Goal: Task Accomplishment & Management: Manage account settings

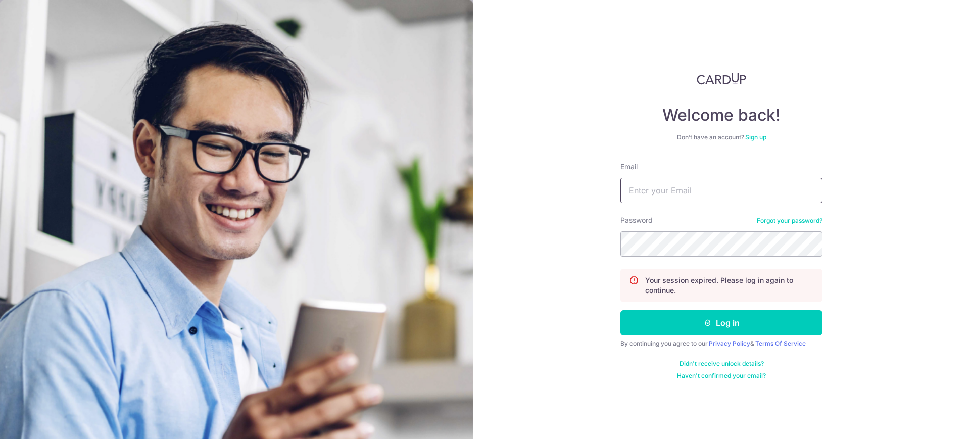
click at [697, 189] on input "Email" at bounding box center [721, 190] width 202 height 25
type input "[EMAIL_ADDRESS][DOMAIN_NAME]"
click at [620, 310] on button "Log in" at bounding box center [721, 322] width 202 height 25
click at [697, 189] on input "Email" at bounding box center [721, 190] width 202 height 25
type input "[EMAIL_ADDRESS][DOMAIN_NAME]"
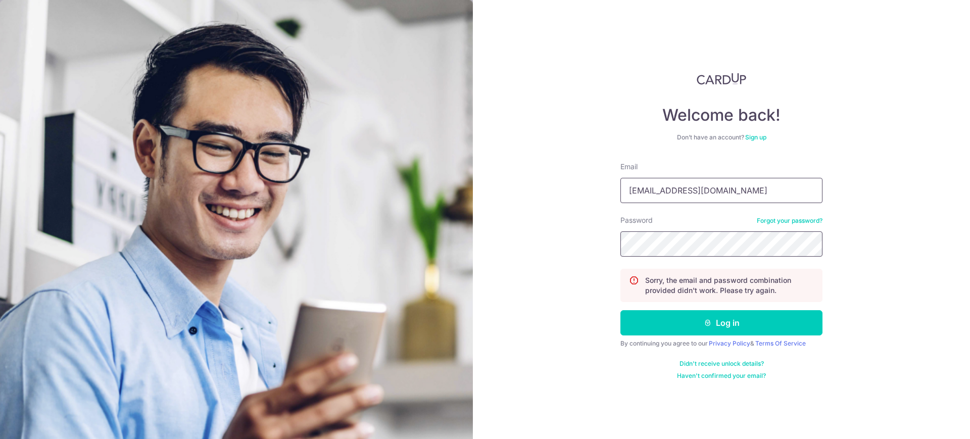
click at [620, 310] on button "Log in" at bounding box center [721, 322] width 202 height 25
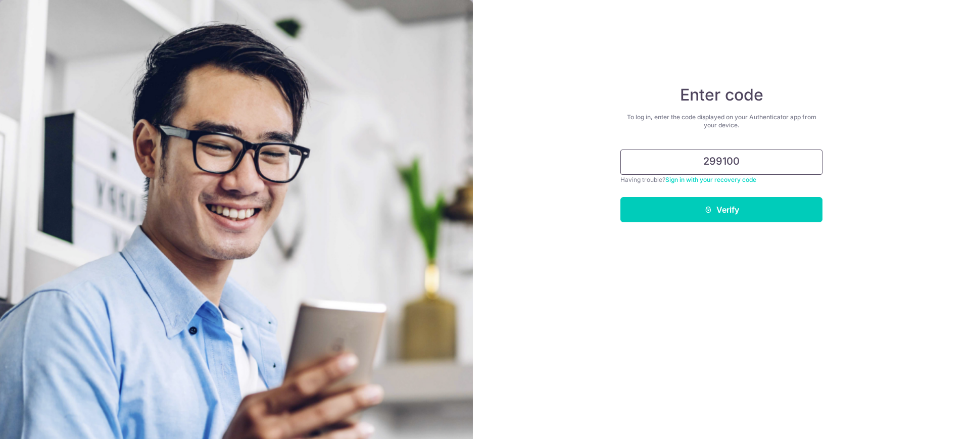
type input "299100"
click at [620, 197] on button "Verify" at bounding box center [721, 209] width 202 height 25
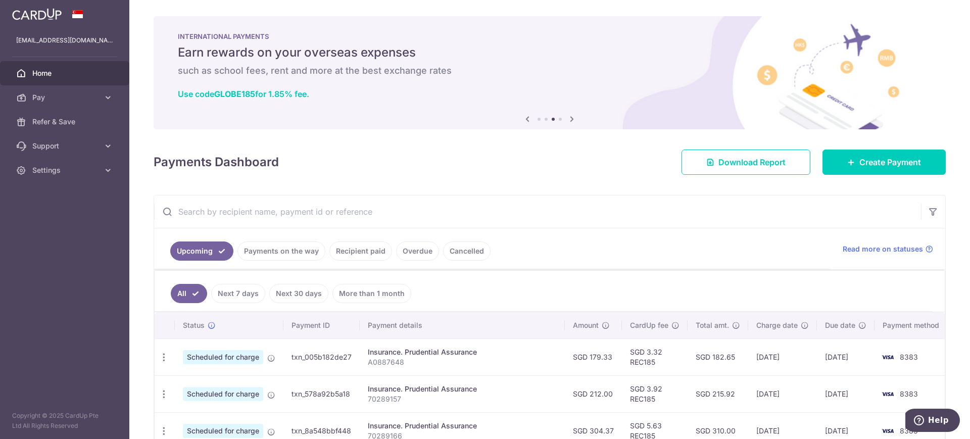
click at [379, 215] on input "text" at bounding box center [537, 212] width 767 height 32
paste input "A0908192"
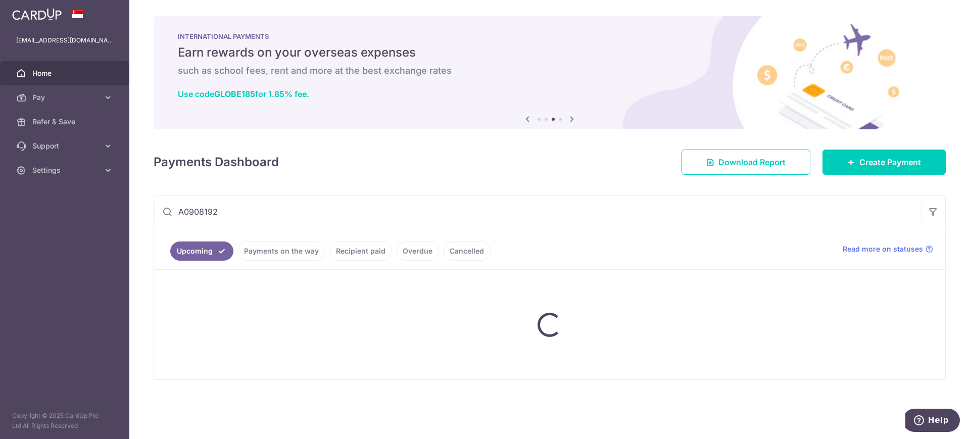
type input "A0908192"
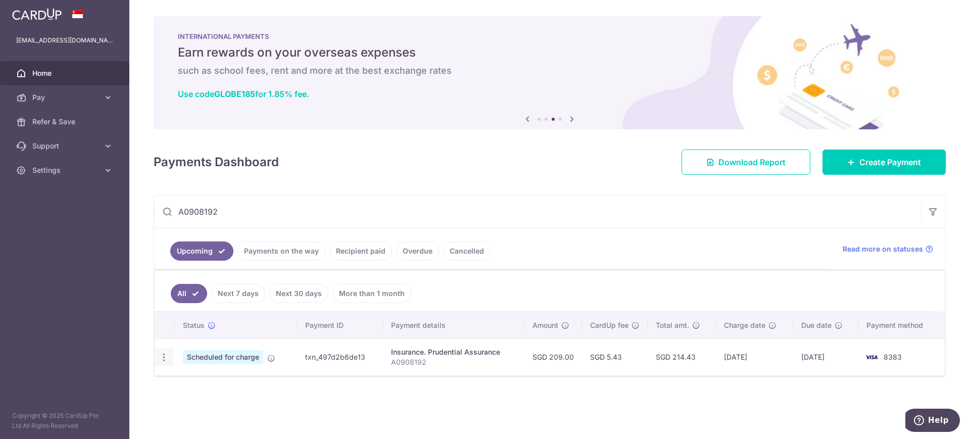
click at [166, 362] on icon "button" at bounding box center [164, 357] width 11 height 11
click at [219, 411] on span "Cancel payment" at bounding box center [218, 410] width 68 height 12
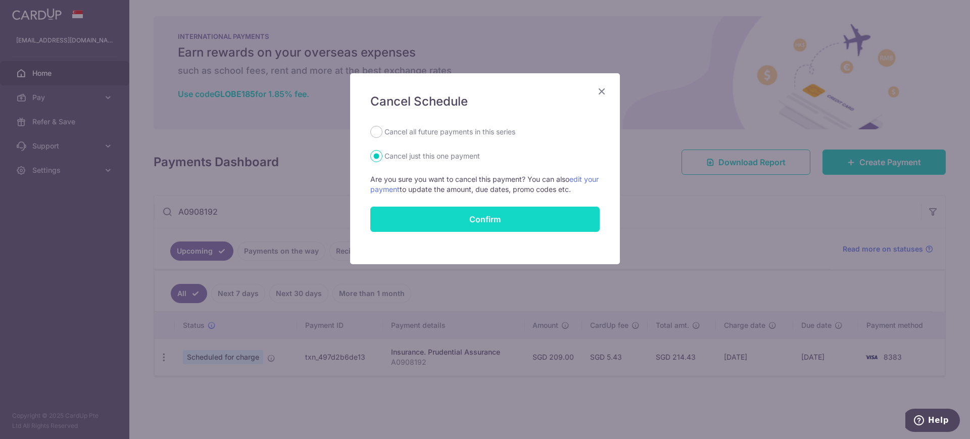
click at [450, 220] on button "Confirm" at bounding box center [484, 219] width 229 height 25
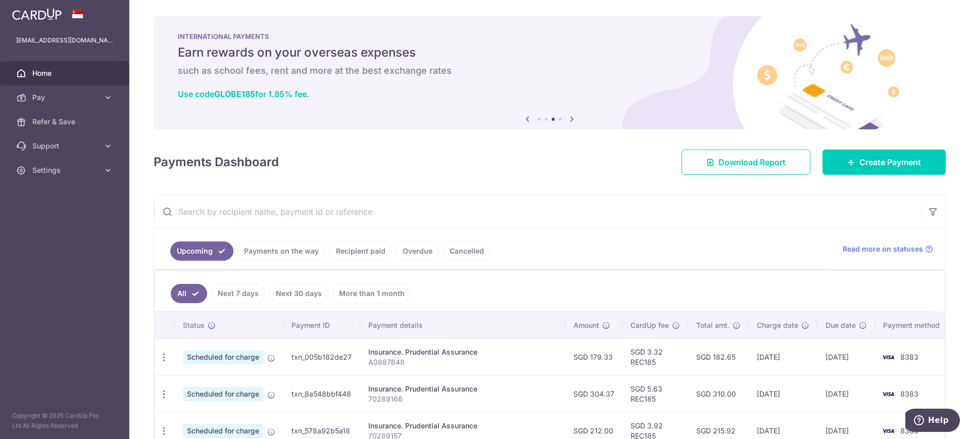
click at [475, 208] on input "text" at bounding box center [537, 212] width 767 height 32
paste input "55691026"
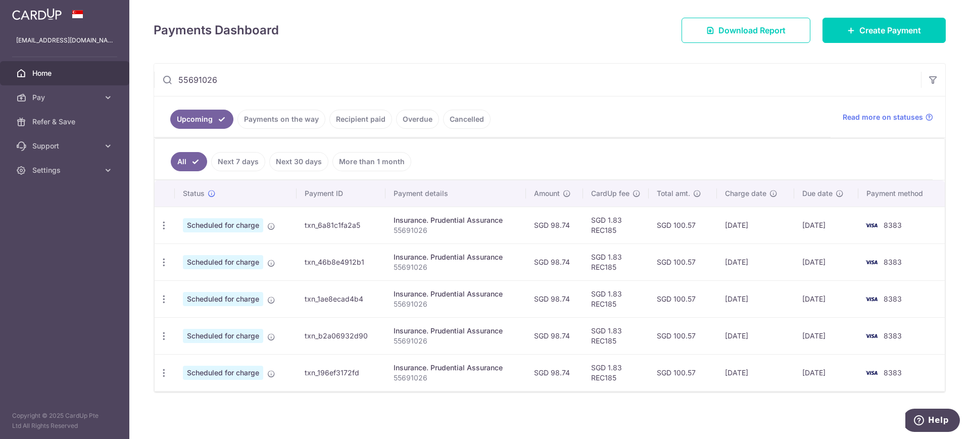
scroll to position [133, 0]
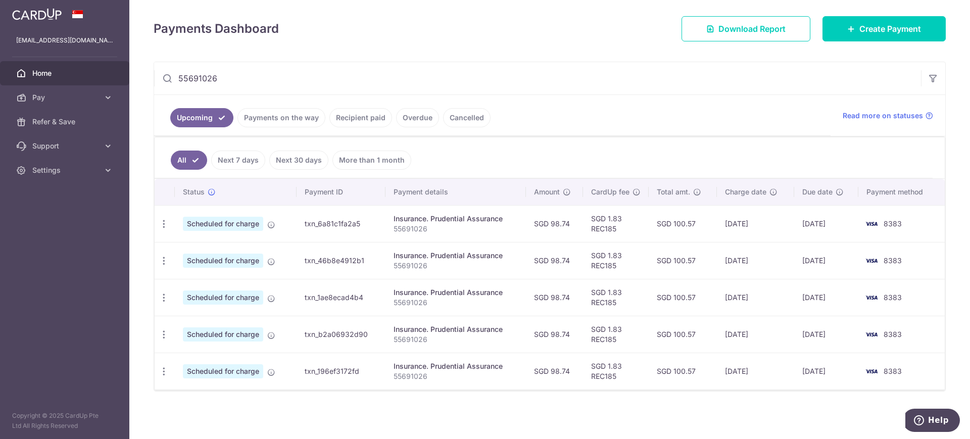
type input "55691026"
